Goal: Task Accomplishment & Management: Complete application form

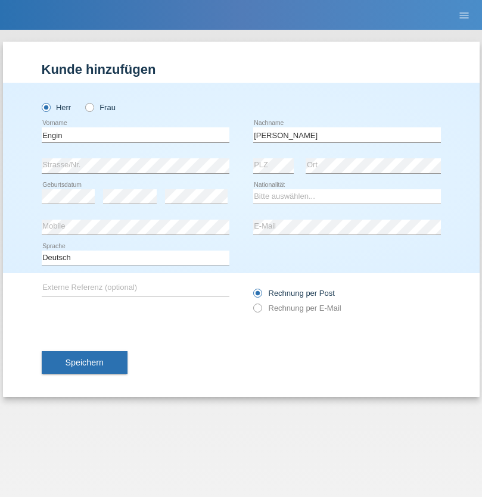
type input "Kara"
select select "CH"
select select "en"
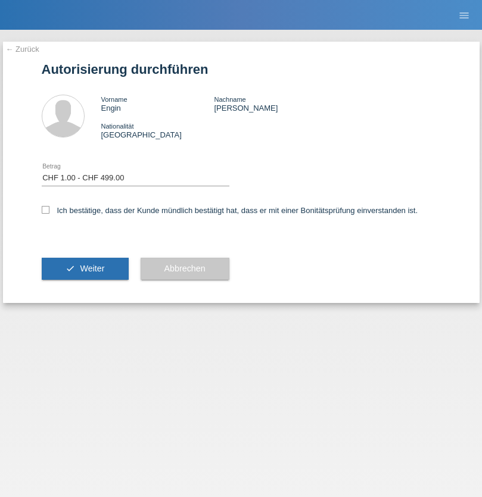
select select "1"
checkbox input "true"
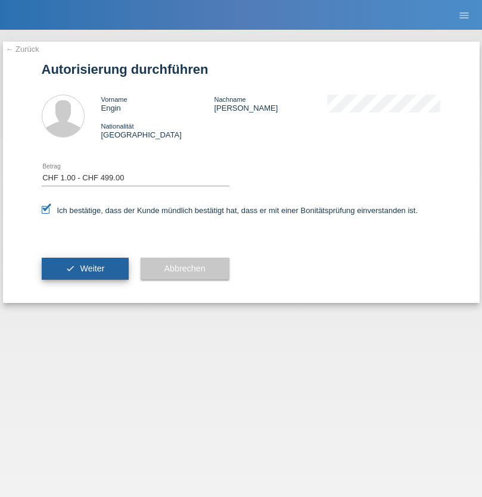
click at [85, 268] on span "Weiter" at bounding box center [92, 269] width 24 height 10
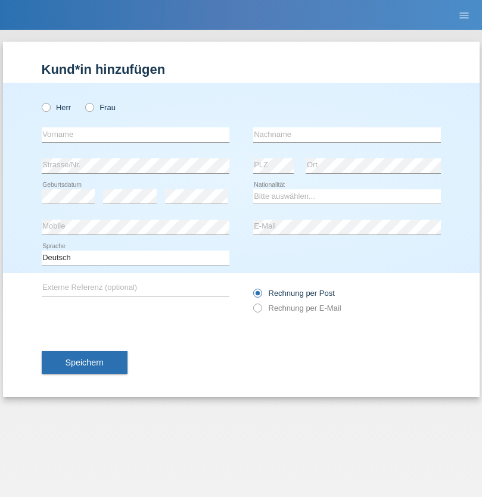
radio input "true"
click at [135, 135] on input "text" at bounding box center [136, 134] width 188 height 15
type input "Batsche"
click at [346, 135] on input "text" at bounding box center [347, 134] width 188 height 15
type input "Arifoska"
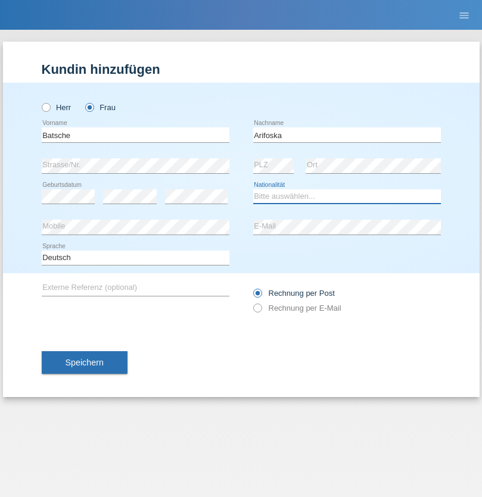
select select "CH"
radio input "true"
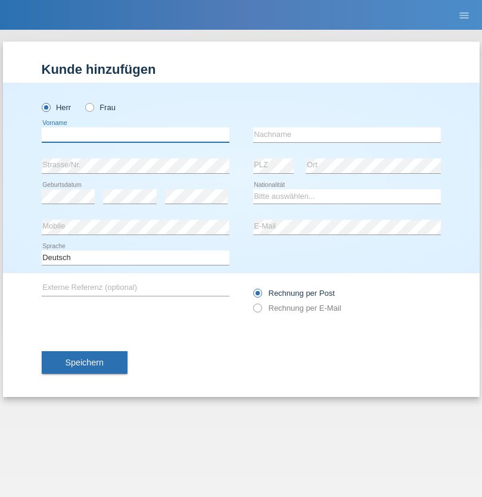
click at [135, 135] on input "text" at bounding box center [136, 134] width 188 height 15
type input "Emre"
click at [346, 135] on input "text" at bounding box center [347, 134] width 188 height 15
type input "Uzun"
select select "CH"
